Goal: Information Seeking & Learning: Learn about a topic

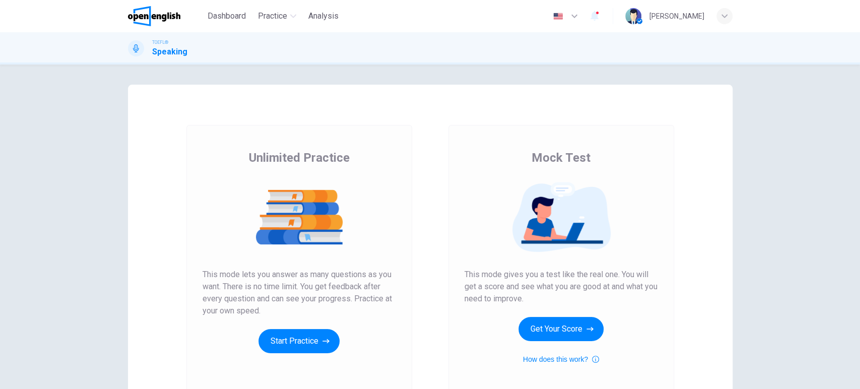
scroll to position [98, 0]
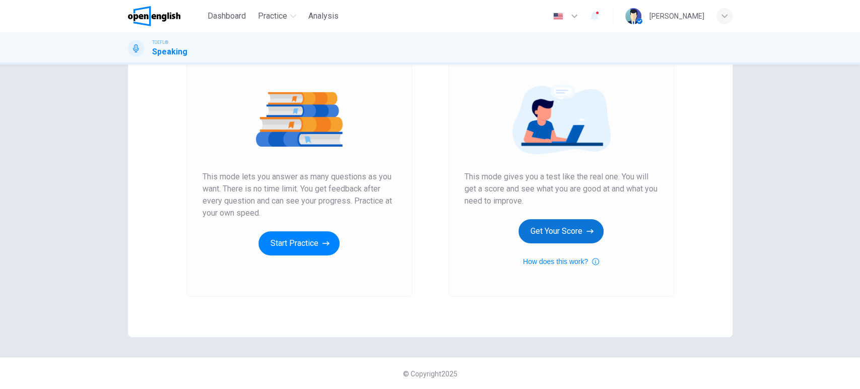
click at [579, 234] on button "Get Your Score" at bounding box center [560, 231] width 85 height 24
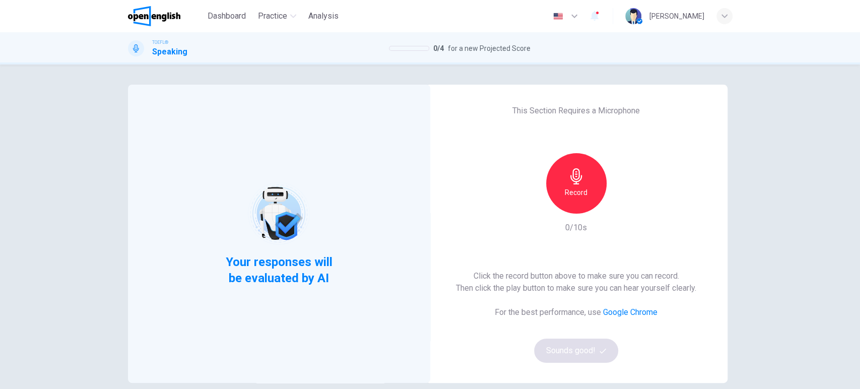
click at [583, 203] on div "Record" at bounding box center [576, 183] width 60 height 60
click at [572, 195] on h6 "Stop" at bounding box center [576, 192] width 15 height 12
click at [576, 346] on button "Sounds good!" at bounding box center [576, 351] width 85 height 24
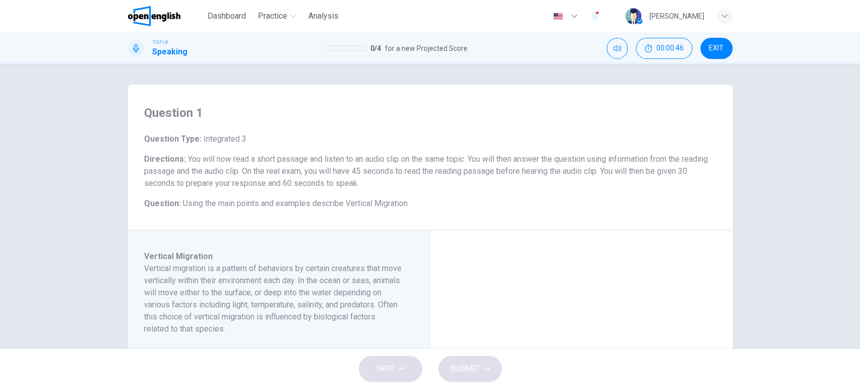
scroll to position [112, 0]
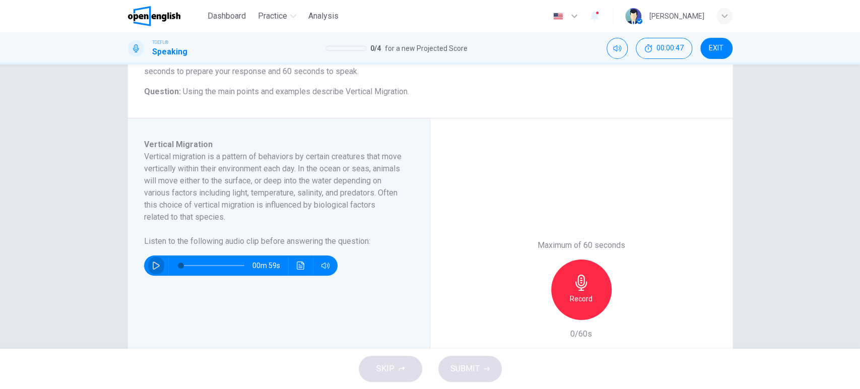
click at [155, 264] on icon "button" at bounding box center [156, 265] width 8 height 8
type input "*"
click at [580, 278] on icon "button" at bounding box center [581, 283] width 16 height 16
click at [530, 313] on icon "button" at bounding box center [534, 311] width 9 height 9
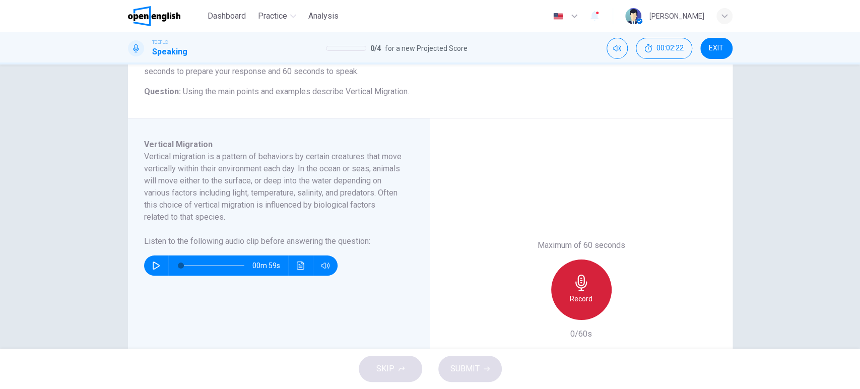
click at [573, 289] on icon "button" at bounding box center [581, 283] width 16 height 16
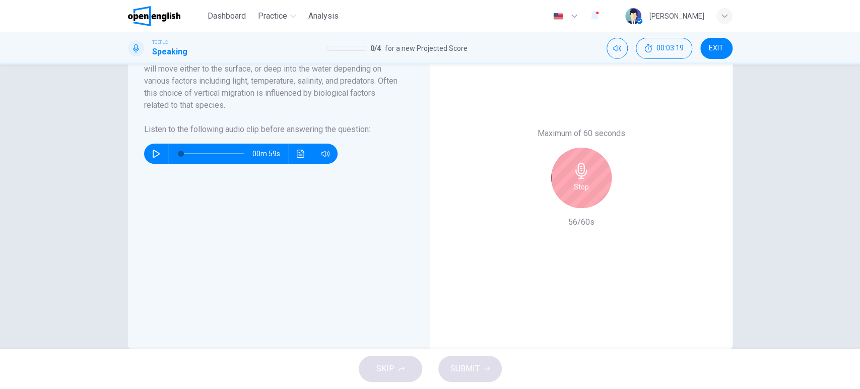
scroll to position [244, 0]
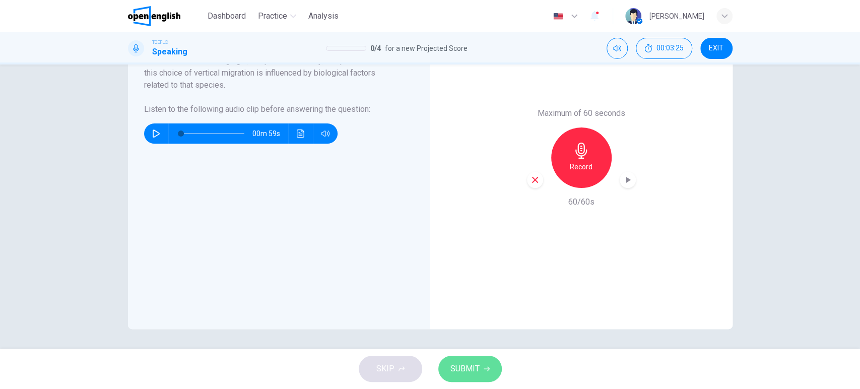
click at [464, 364] on span "SUBMIT" at bounding box center [464, 369] width 29 height 14
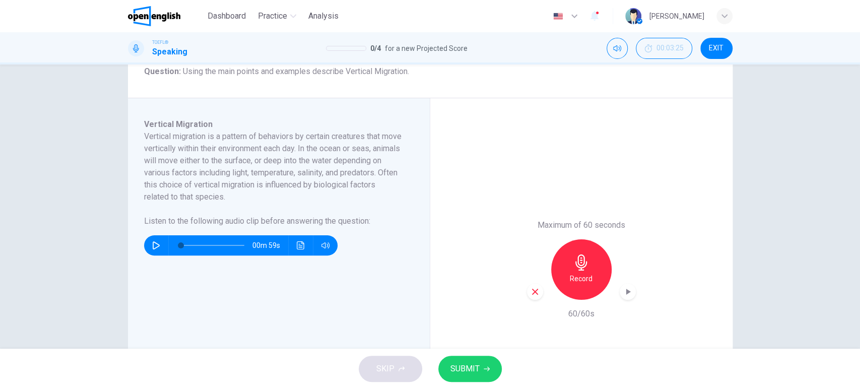
scroll to position [76, 0]
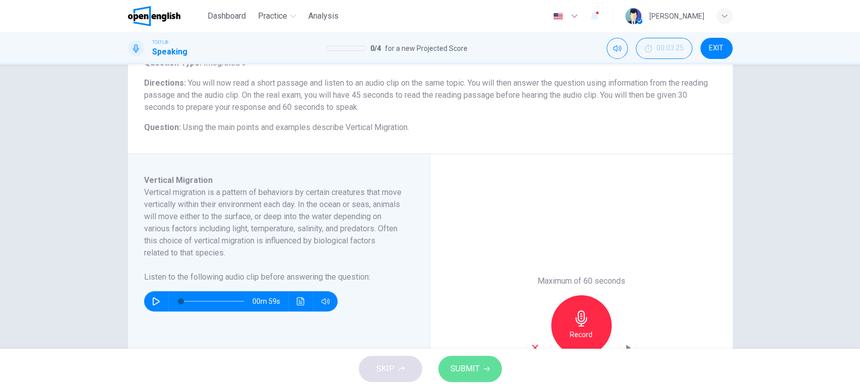
click at [467, 362] on span "SUBMIT" at bounding box center [464, 369] width 29 height 14
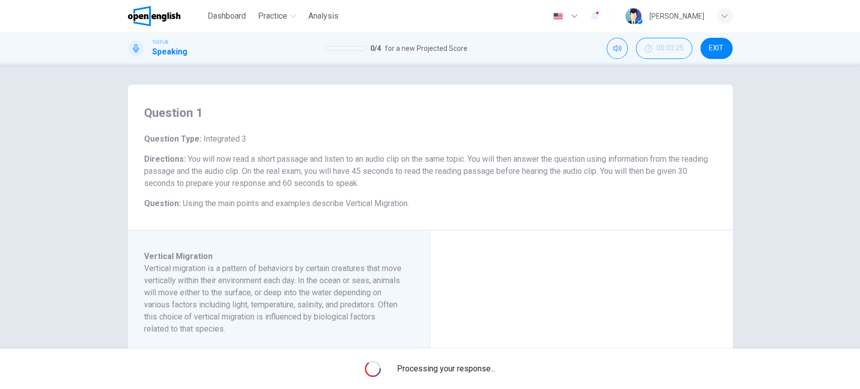
scroll to position [112, 0]
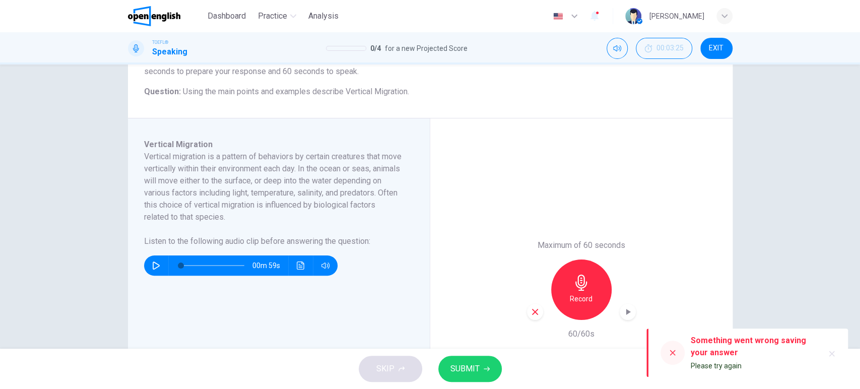
click at [668, 349] on icon at bounding box center [672, 353] width 8 height 8
click at [676, 351] on icon at bounding box center [672, 353] width 8 height 8
click at [662, 353] on div at bounding box center [672, 353] width 24 height 24
click at [671, 354] on icon at bounding box center [673, 353] width 6 height 6
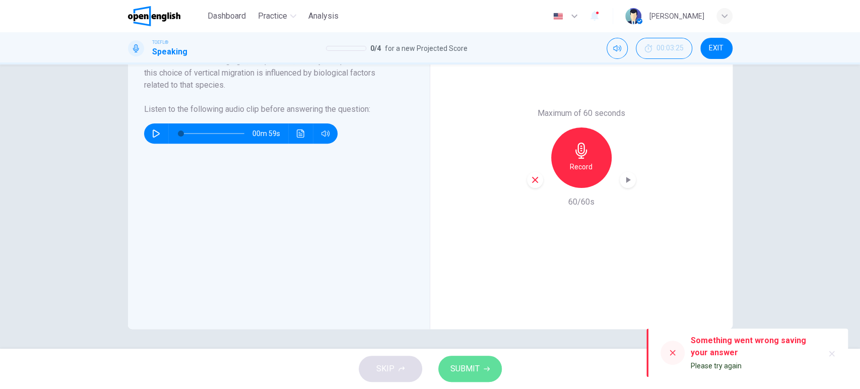
click at [477, 369] on span "SUBMIT" at bounding box center [464, 369] width 29 height 14
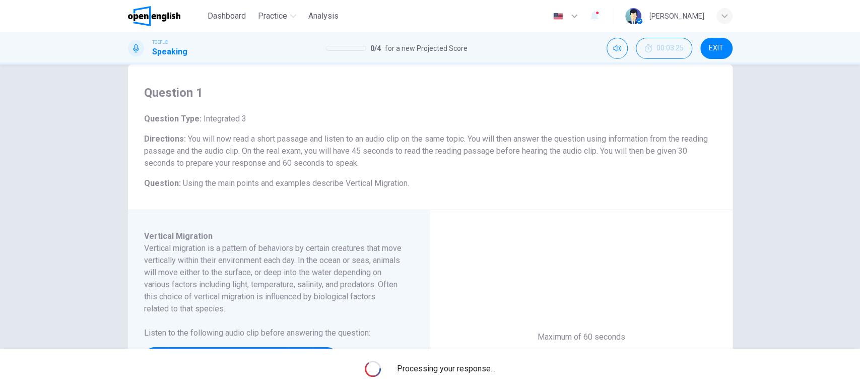
scroll to position [132, 0]
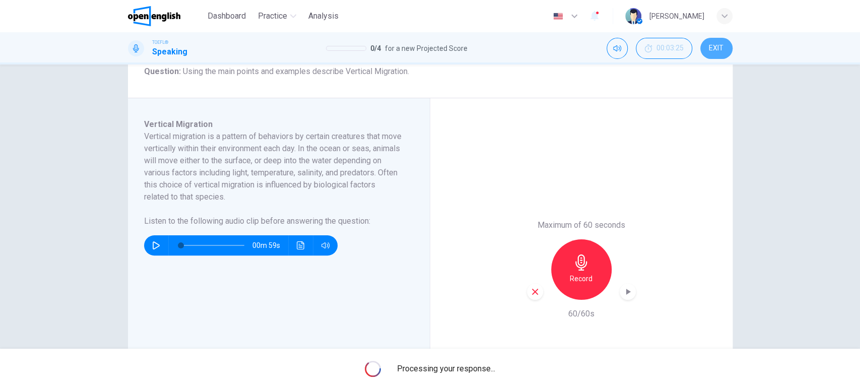
click at [724, 53] on button "EXIT" at bounding box center [716, 48] width 32 height 21
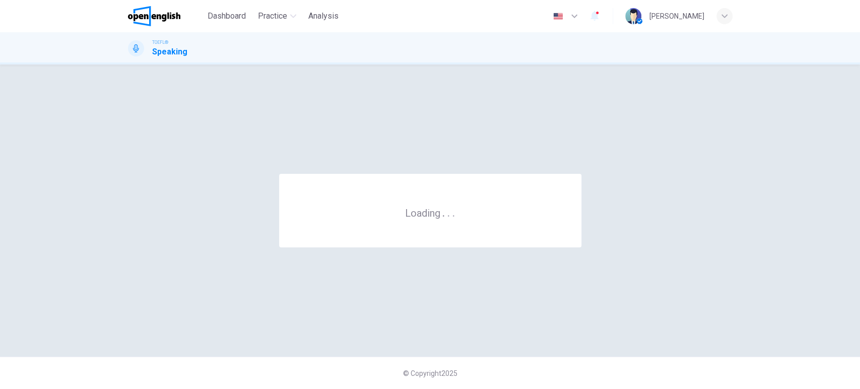
scroll to position [0, 0]
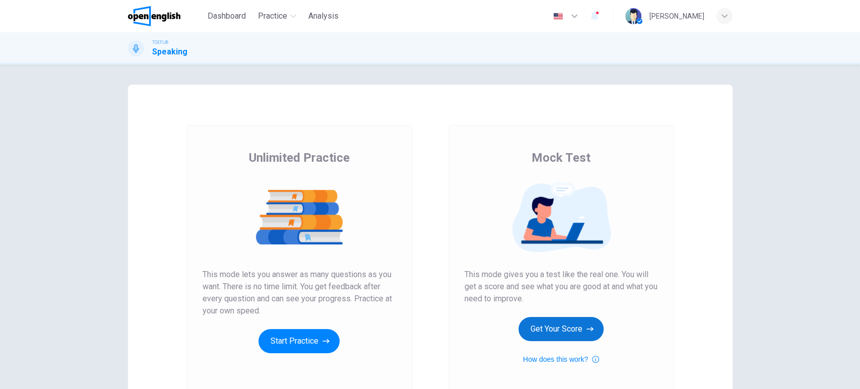
click at [564, 325] on button "Get Your Score" at bounding box center [560, 329] width 85 height 24
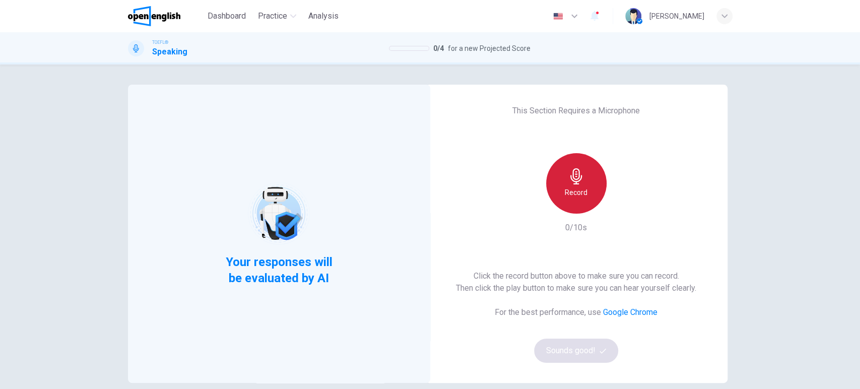
click at [563, 180] on div "Record" at bounding box center [576, 183] width 60 height 60
click at [563, 180] on div "Stop" at bounding box center [576, 183] width 60 height 60
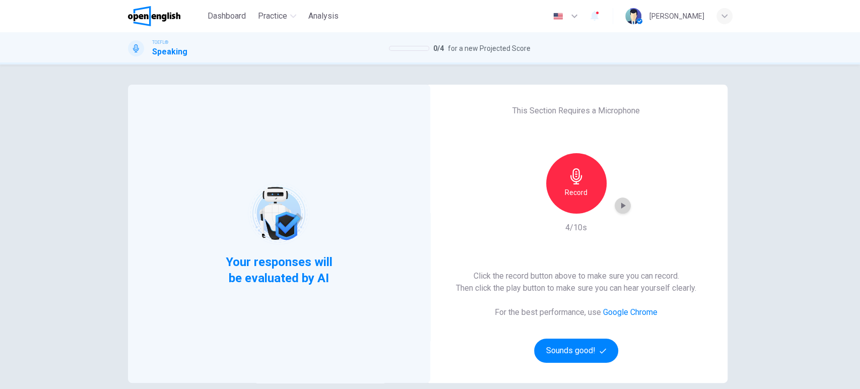
click at [621, 204] on icon "button" at bounding box center [623, 206] width 5 height 6
click at [578, 346] on button "Sounds good!" at bounding box center [576, 351] width 85 height 24
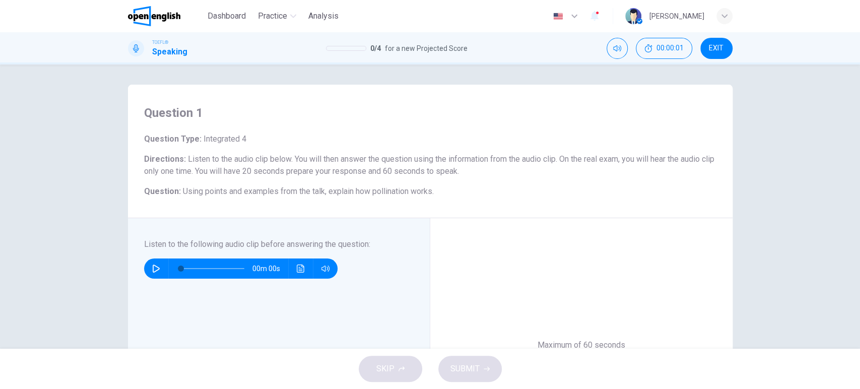
scroll to position [56, 0]
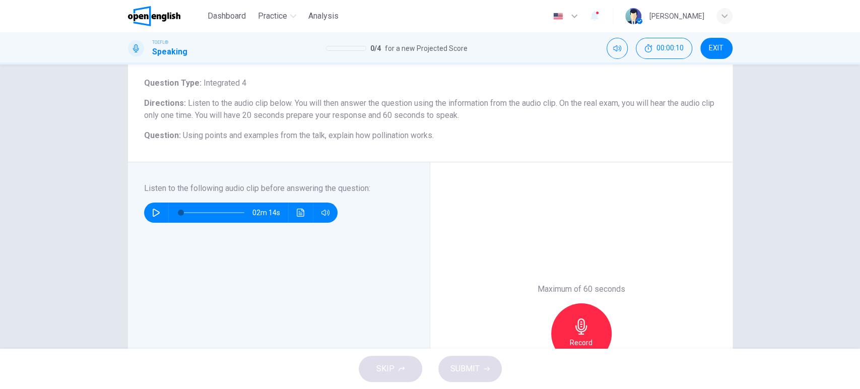
click at [151, 218] on button "button" at bounding box center [156, 213] width 16 height 20
type input "*"
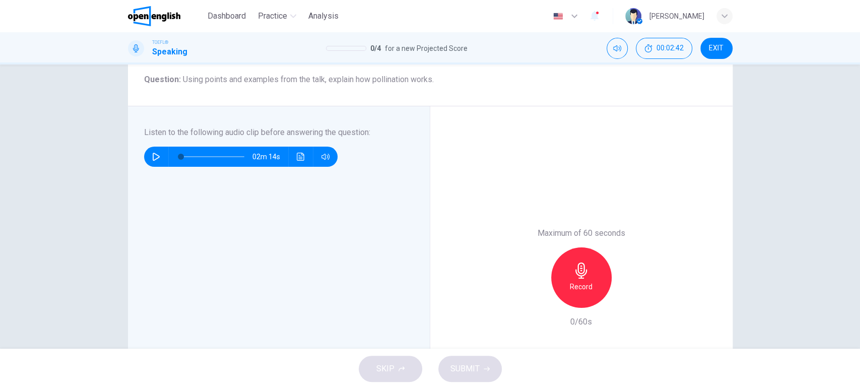
click at [579, 276] on icon "button" at bounding box center [581, 270] width 12 height 16
click at [463, 369] on span "SUBMIT" at bounding box center [464, 369] width 29 height 14
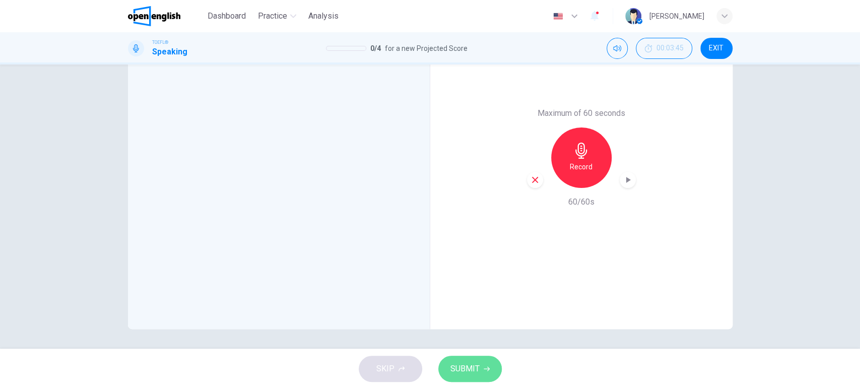
click at [482, 367] on button "SUBMIT" at bounding box center [469, 369] width 63 height 26
